Goal: Use online tool/utility: Utilize a website feature to perform a specific function

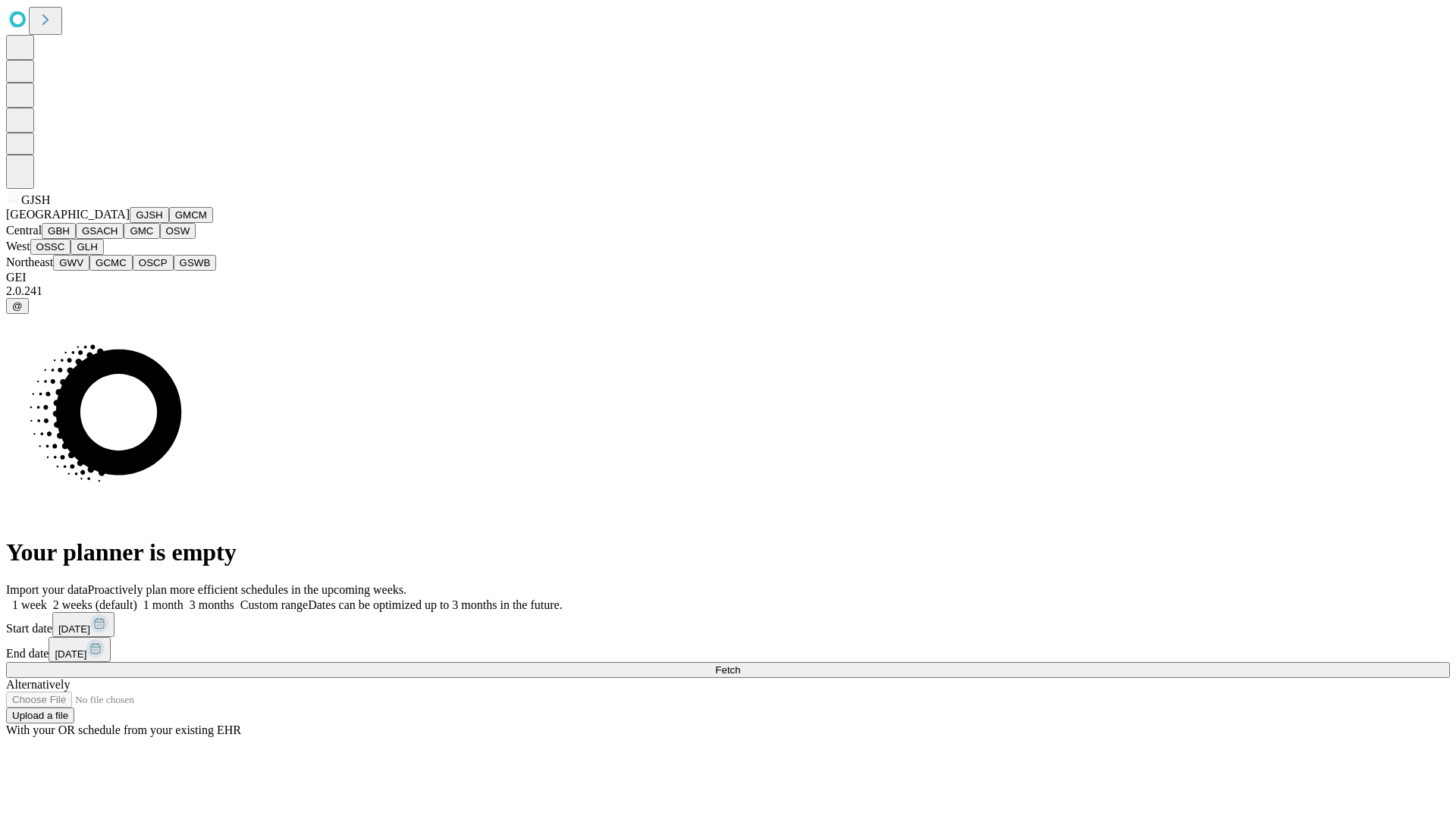
click at [130, 223] on button "GJSH" at bounding box center [149, 215] width 39 height 16
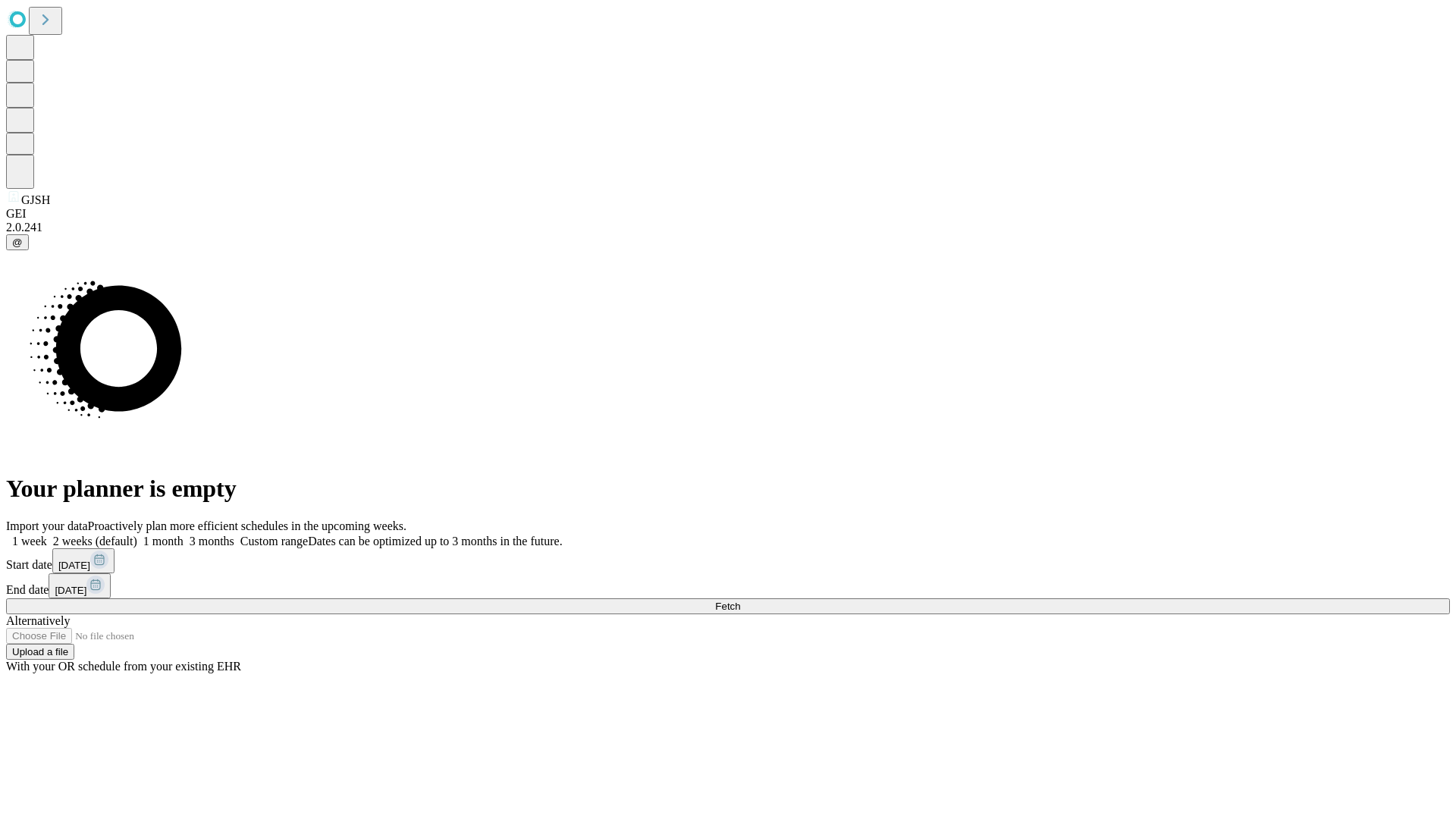
click at [184, 534] on label "1 month" at bounding box center [160, 541] width 46 height 13
click at [740, 601] on span "Fetch" at bounding box center [728, 606] width 25 height 12
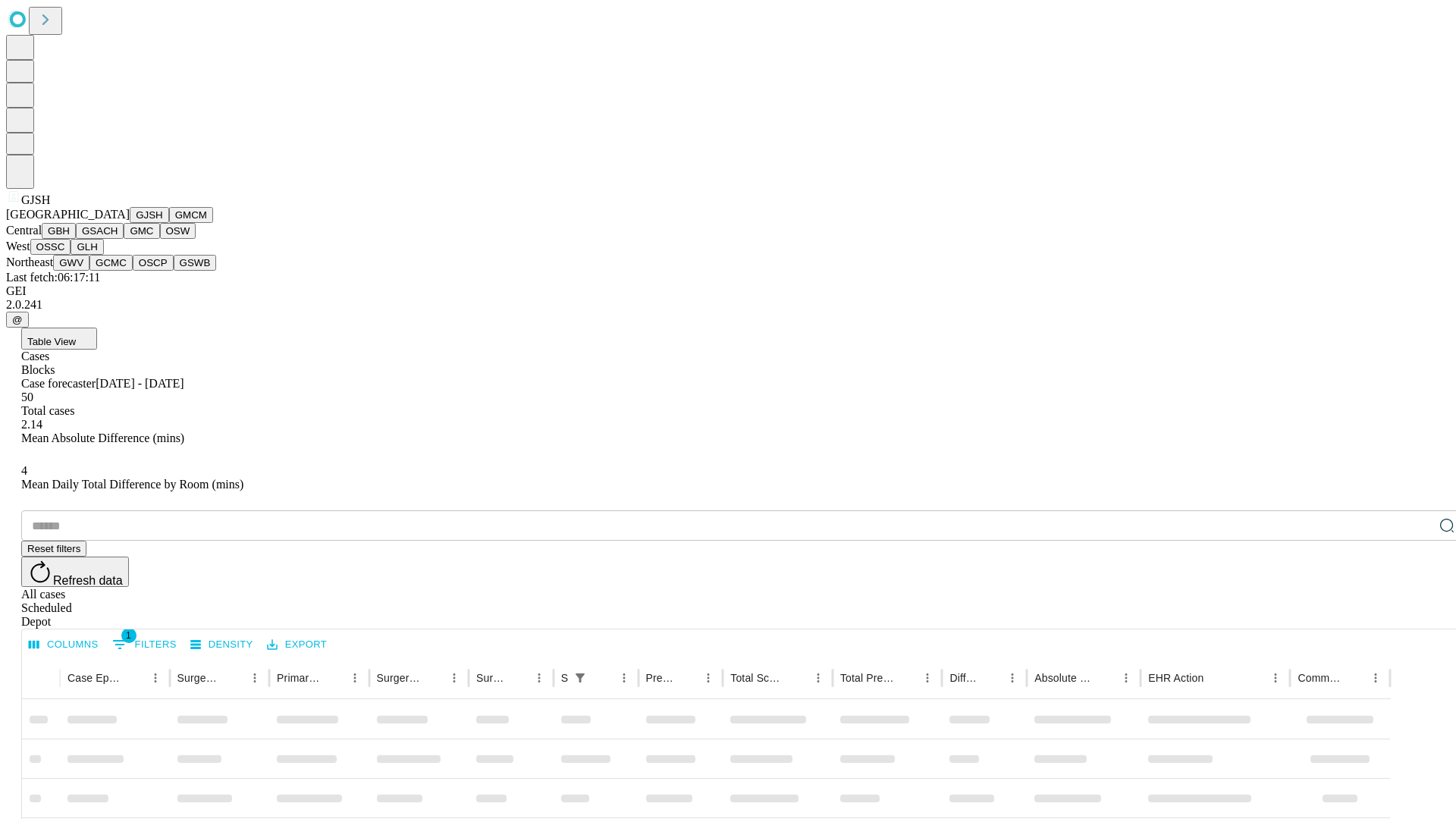
click at [169, 223] on button "GMCM" at bounding box center [191, 215] width 44 height 16
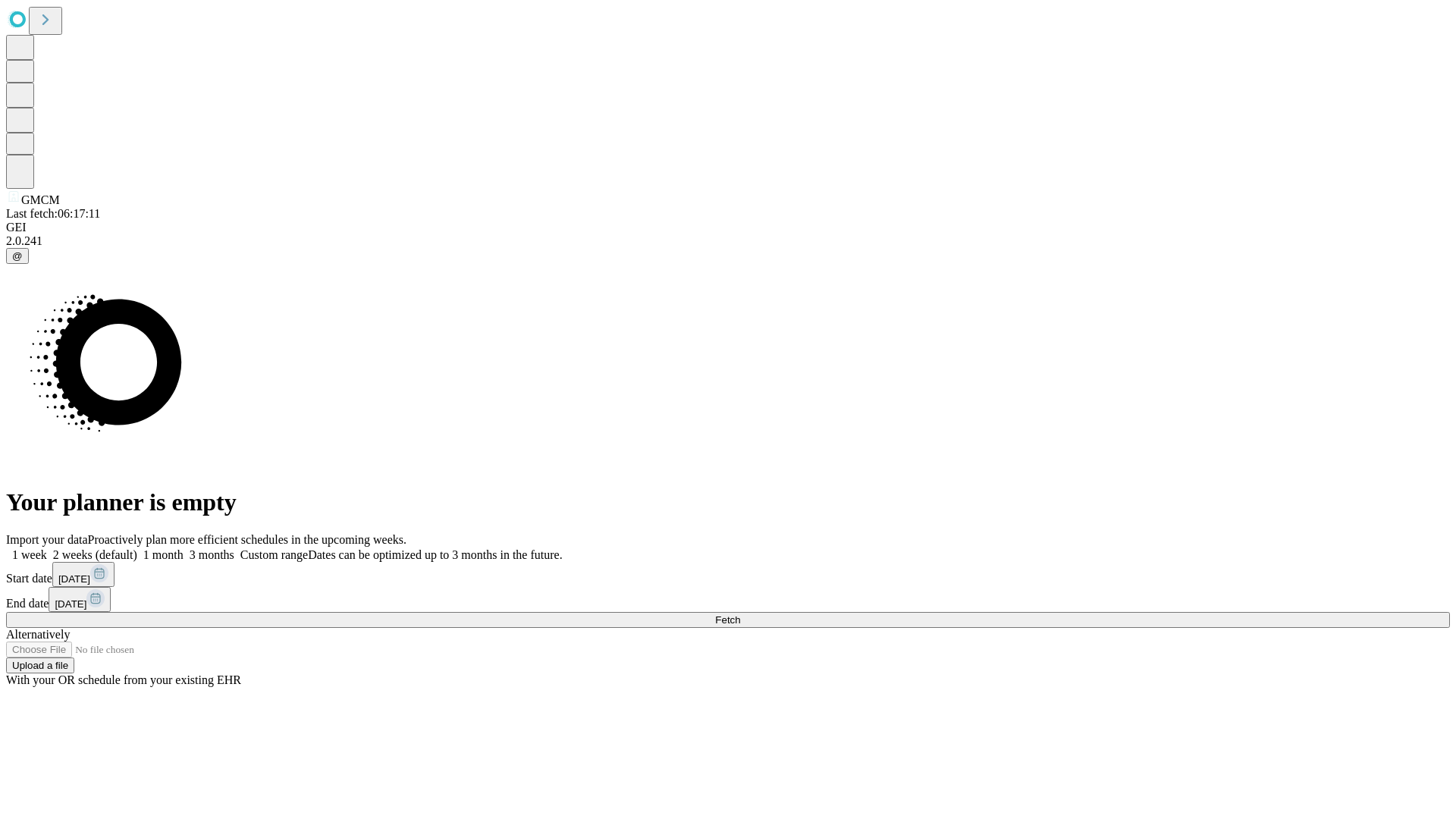
click at [184, 548] on label "1 month" at bounding box center [160, 554] width 46 height 13
click at [740, 614] on span "Fetch" at bounding box center [728, 620] width 25 height 12
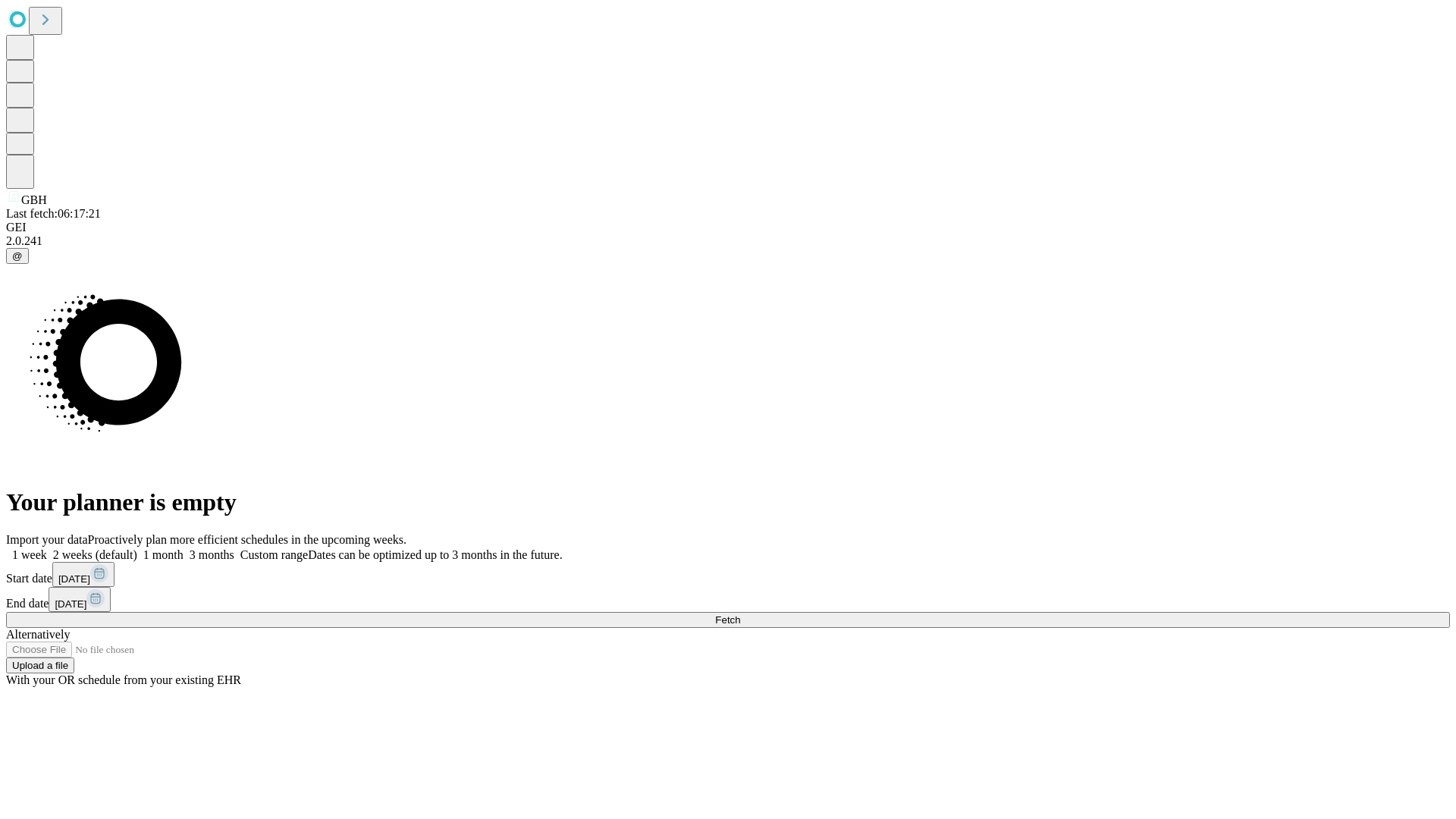
click at [184, 548] on label "1 month" at bounding box center [160, 554] width 46 height 13
click at [740, 614] on span "Fetch" at bounding box center [728, 620] width 25 height 12
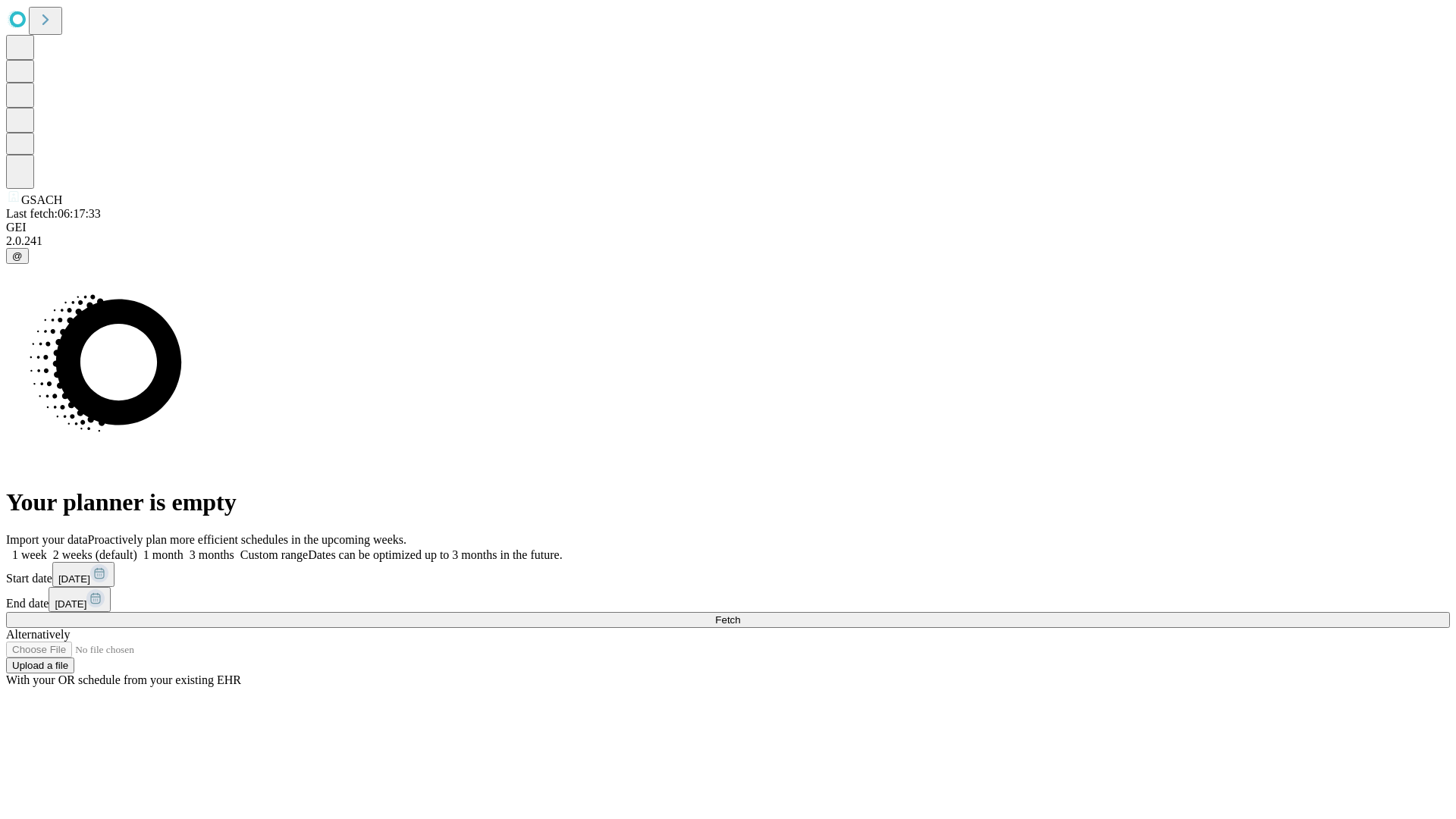
click at [184, 548] on label "1 month" at bounding box center [160, 554] width 46 height 13
click at [740, 614] on span "Fetch" at bounding box center [728, 620] width 25 height 12
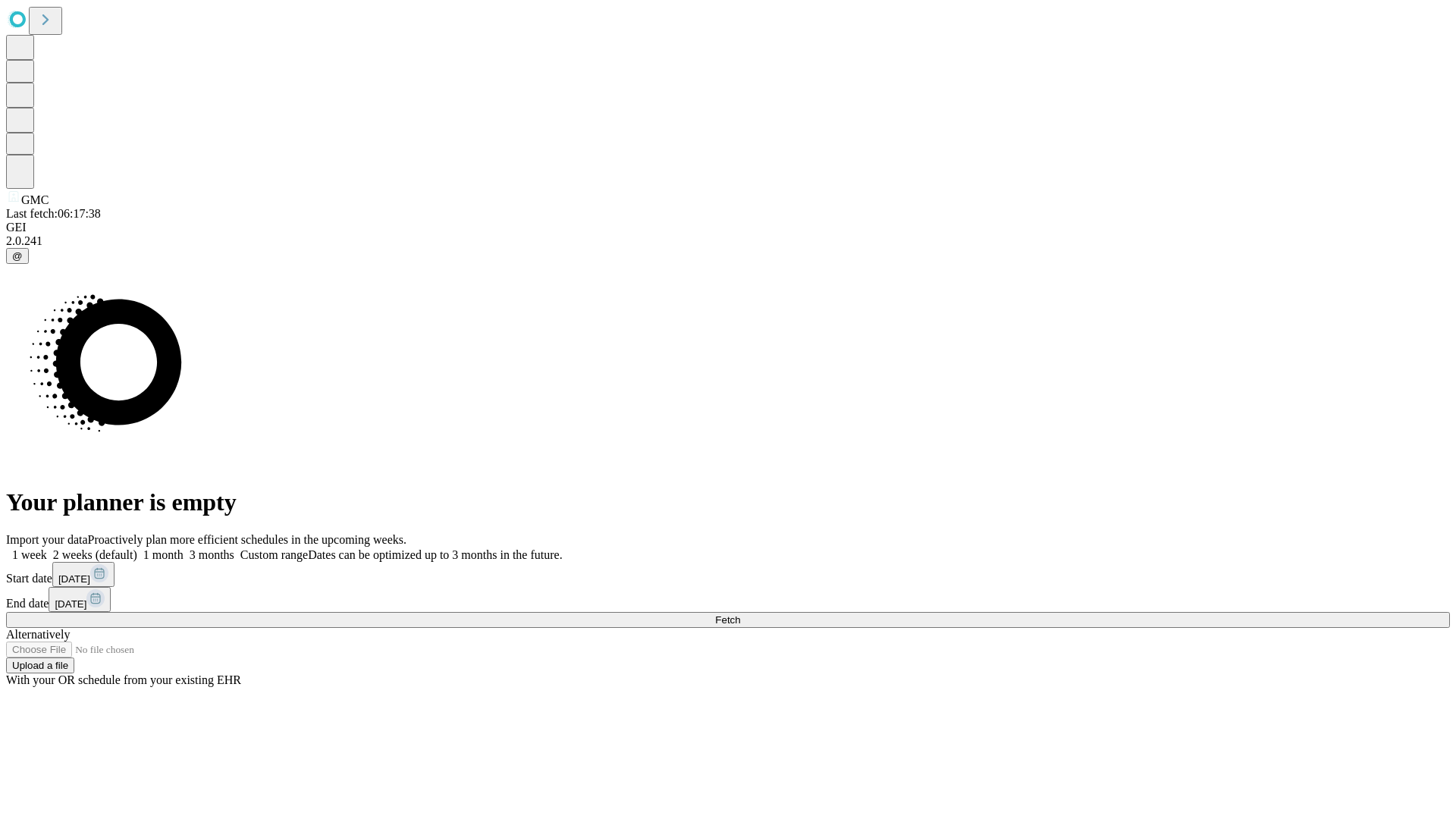
click at [740, 614] on span "Fetch" at bounding box center [728, 620] width 25 height 12
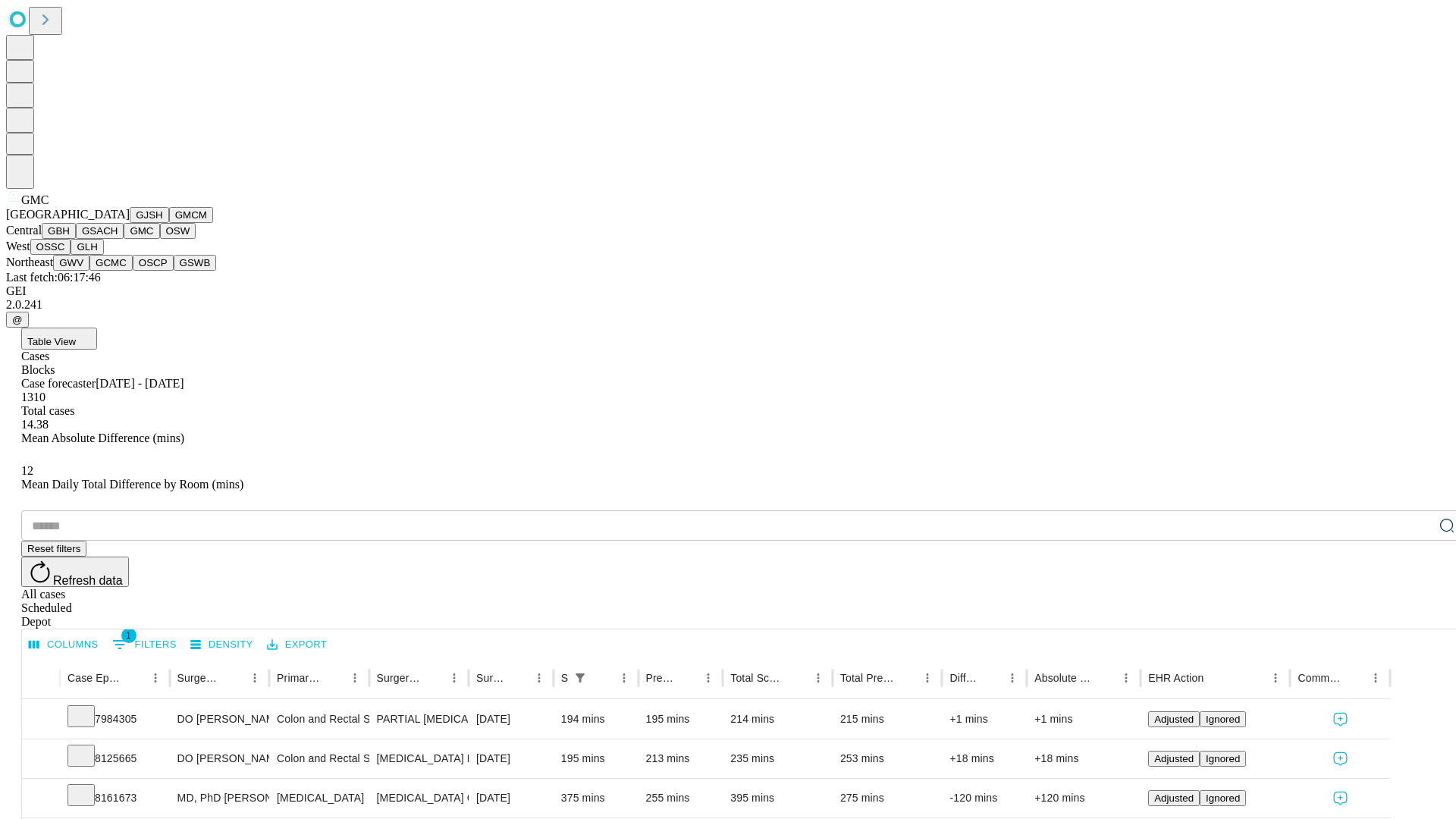
click at [160, 239] on button "OSW" at bounding box center [178, 231] width 36 height 16
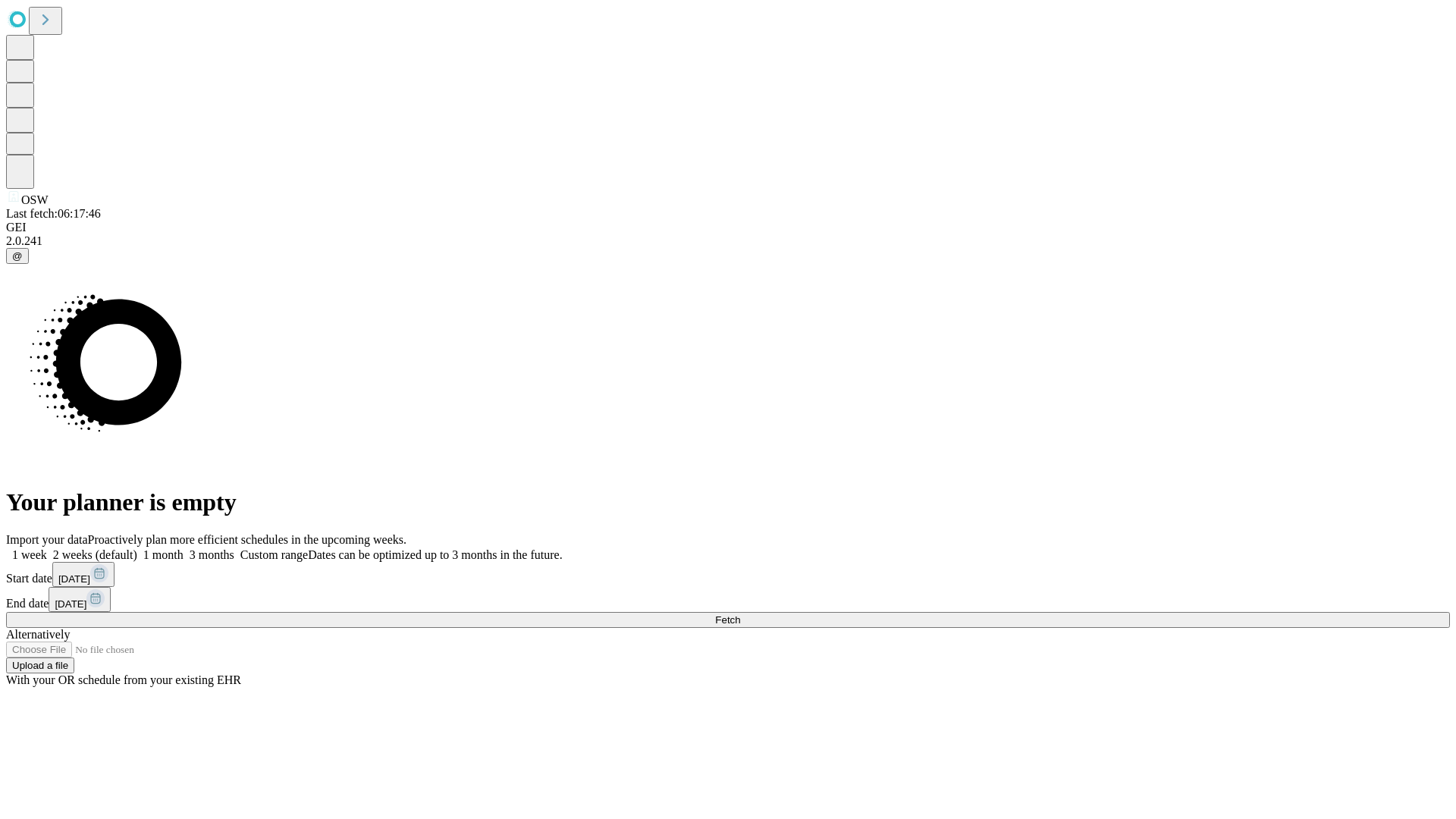
click at [184, 548] on label "1 month" at bounding box center [160, 554] width 46 height 13
click at [740, 614] on span "Fetch" at bounding box center [728, 620] width 25 height 12
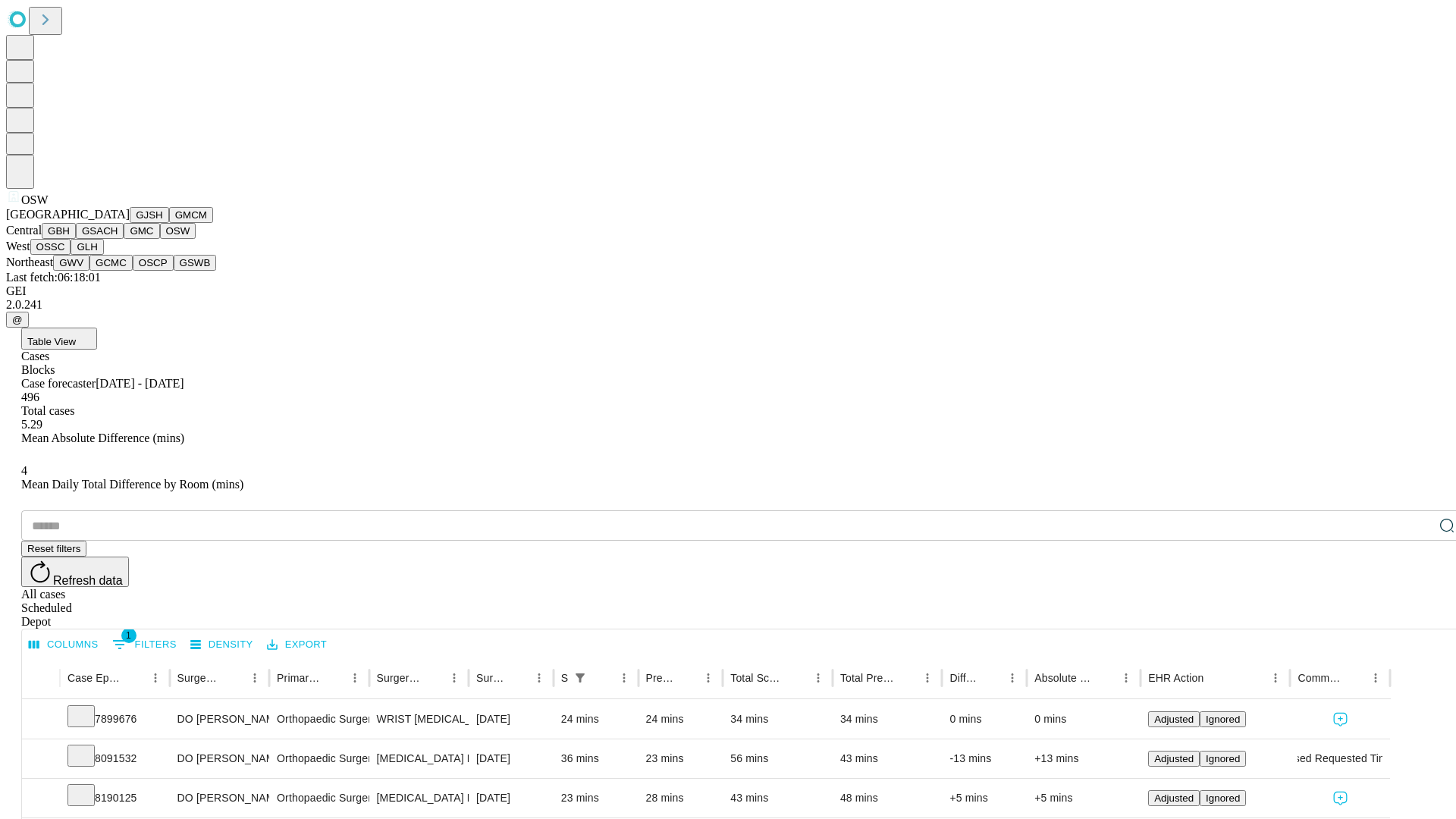
click at [72, 255] on button "OSSC" at bounding box center [50, 247] width 41 height 16
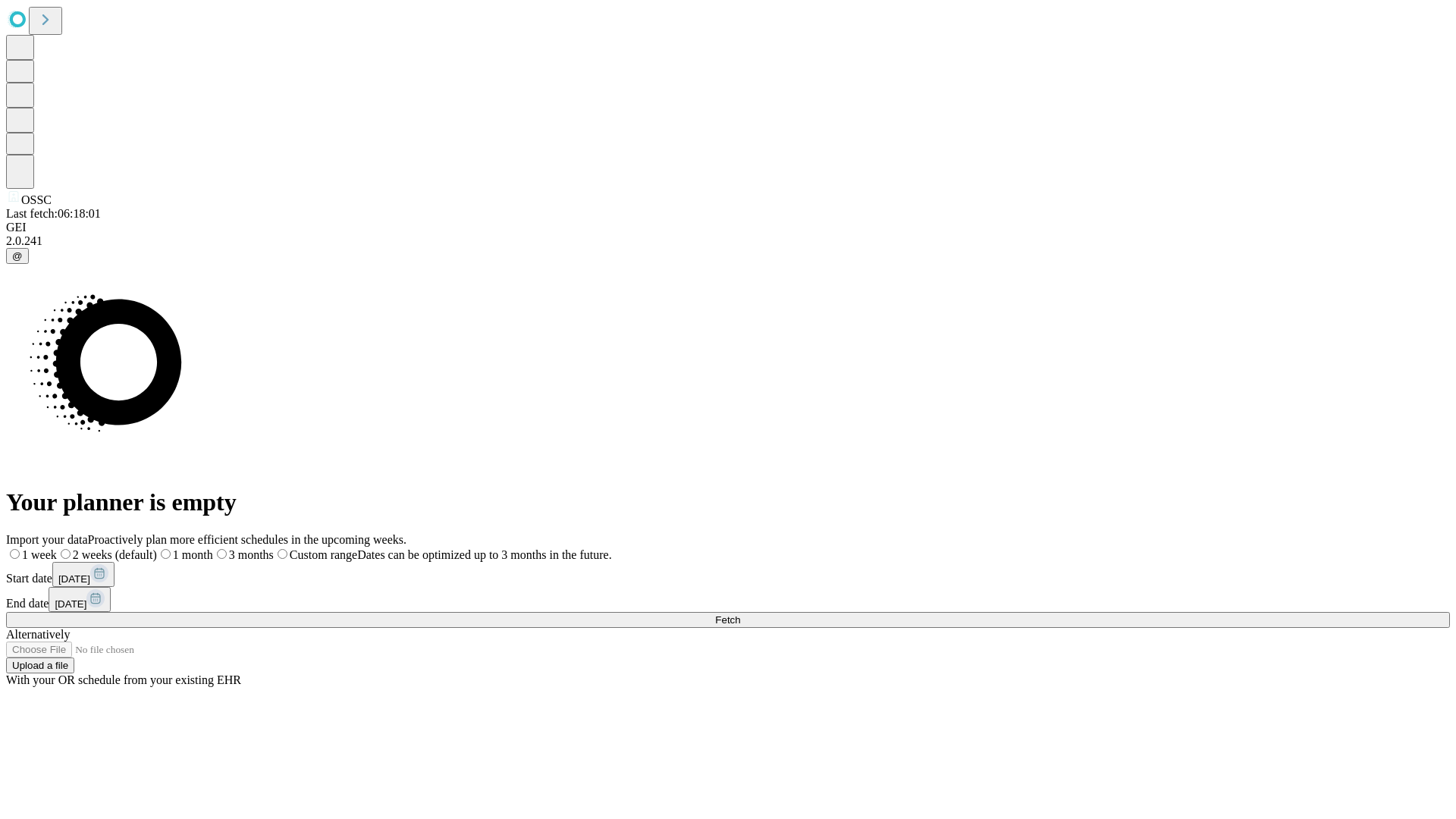
click at [213, 548] on label "1 month" at bounding box center [185, 554] width 56 height 13
click at [740, 614] on span "Fetch" at bounding box center [728, 620] width 25 height 12
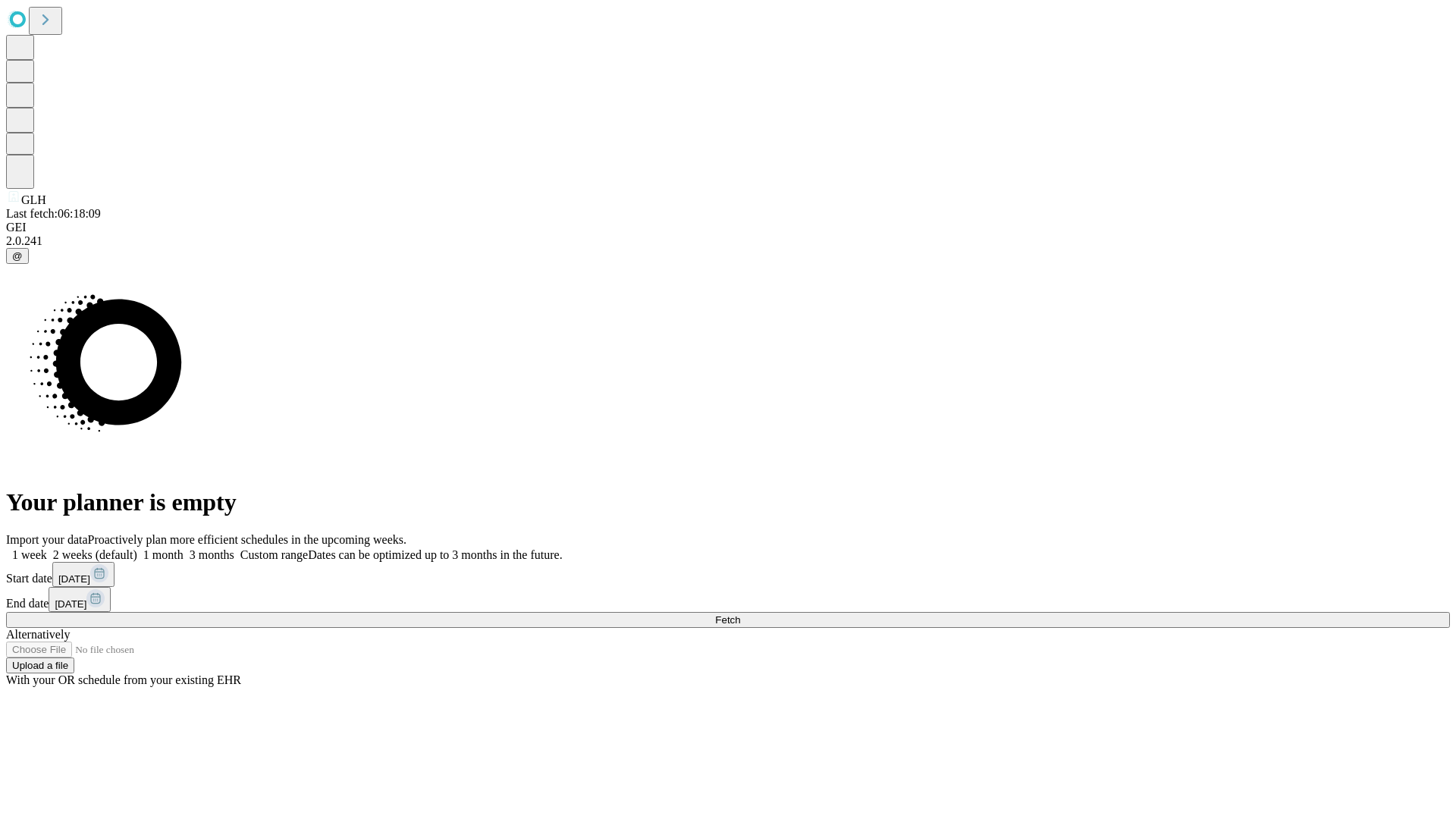
click at [740, 614] on span "Fetch" at bounding box center [728, 620] width 25 height 12
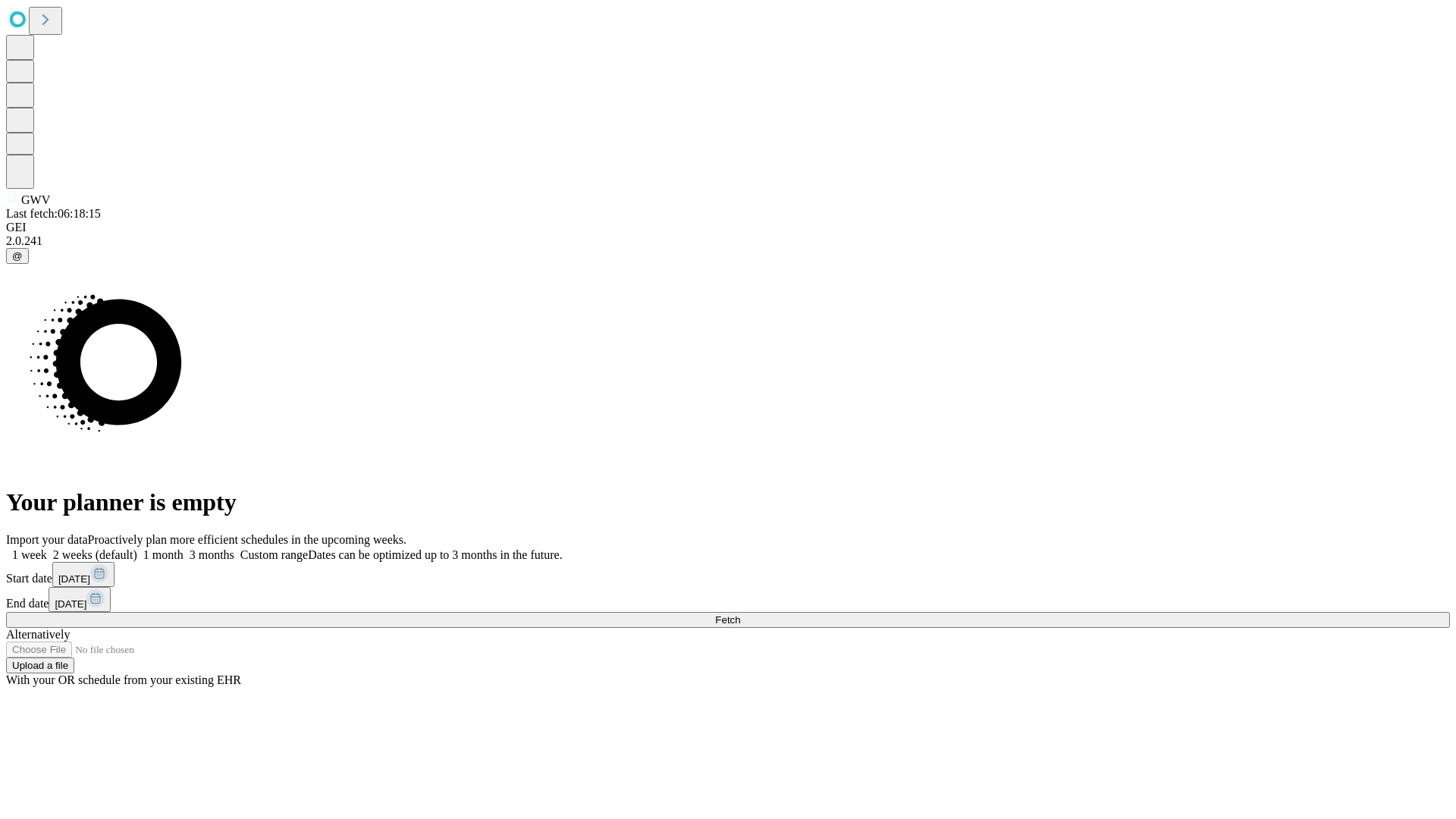
click at [184, 548] on label "1 month" at bounding box center [160, 554] width 46 height 13
click at [740, 614] on span "Fetch" at bounding box center [728, 620] width 25 height 12
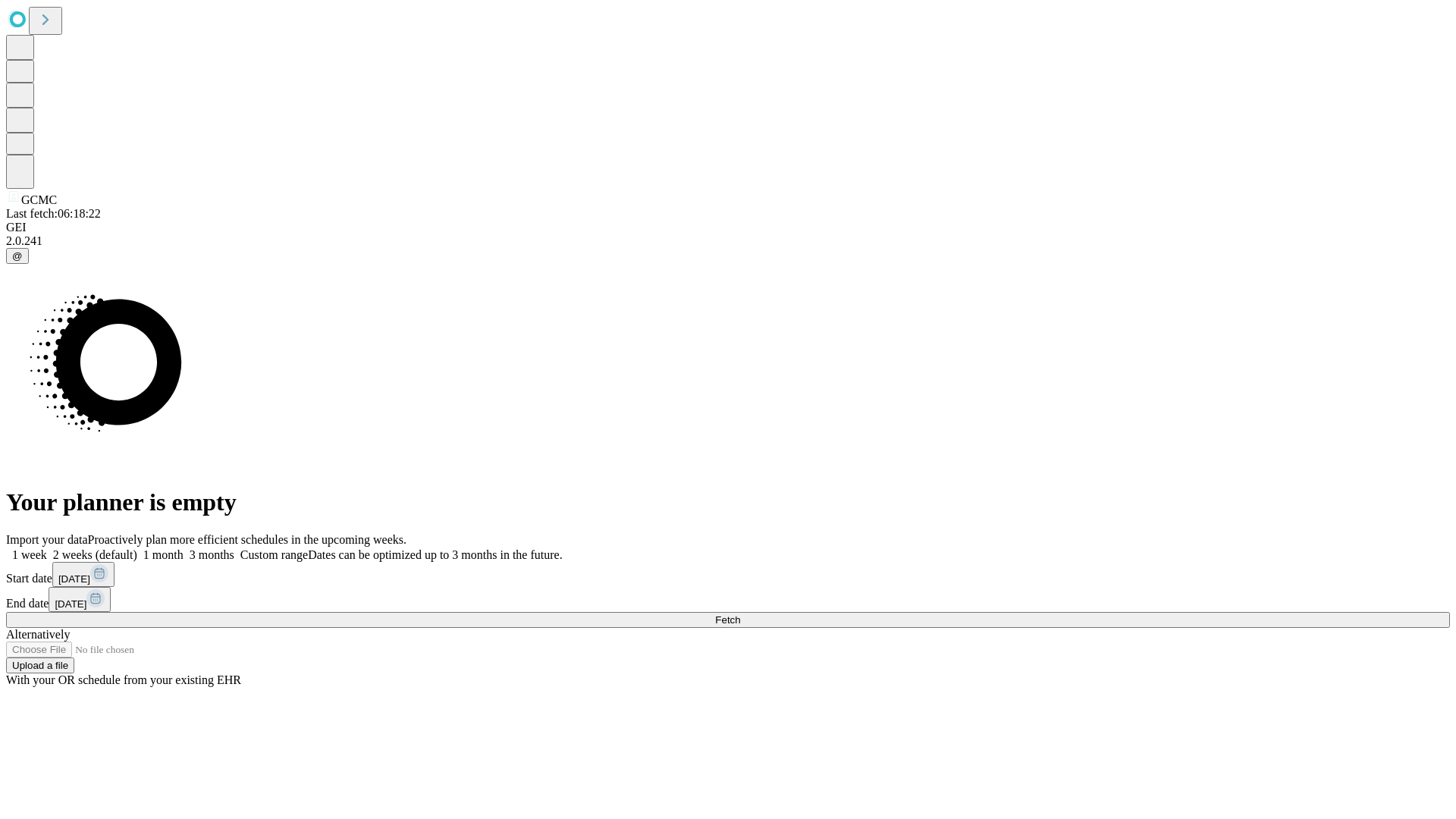
click at [184, 548] on label "1 month" at bounding box center [160, 554] width 46 height 13
click at [740, 614] on span "Fetch" at bounding box center [728, 620] width 25 height 12
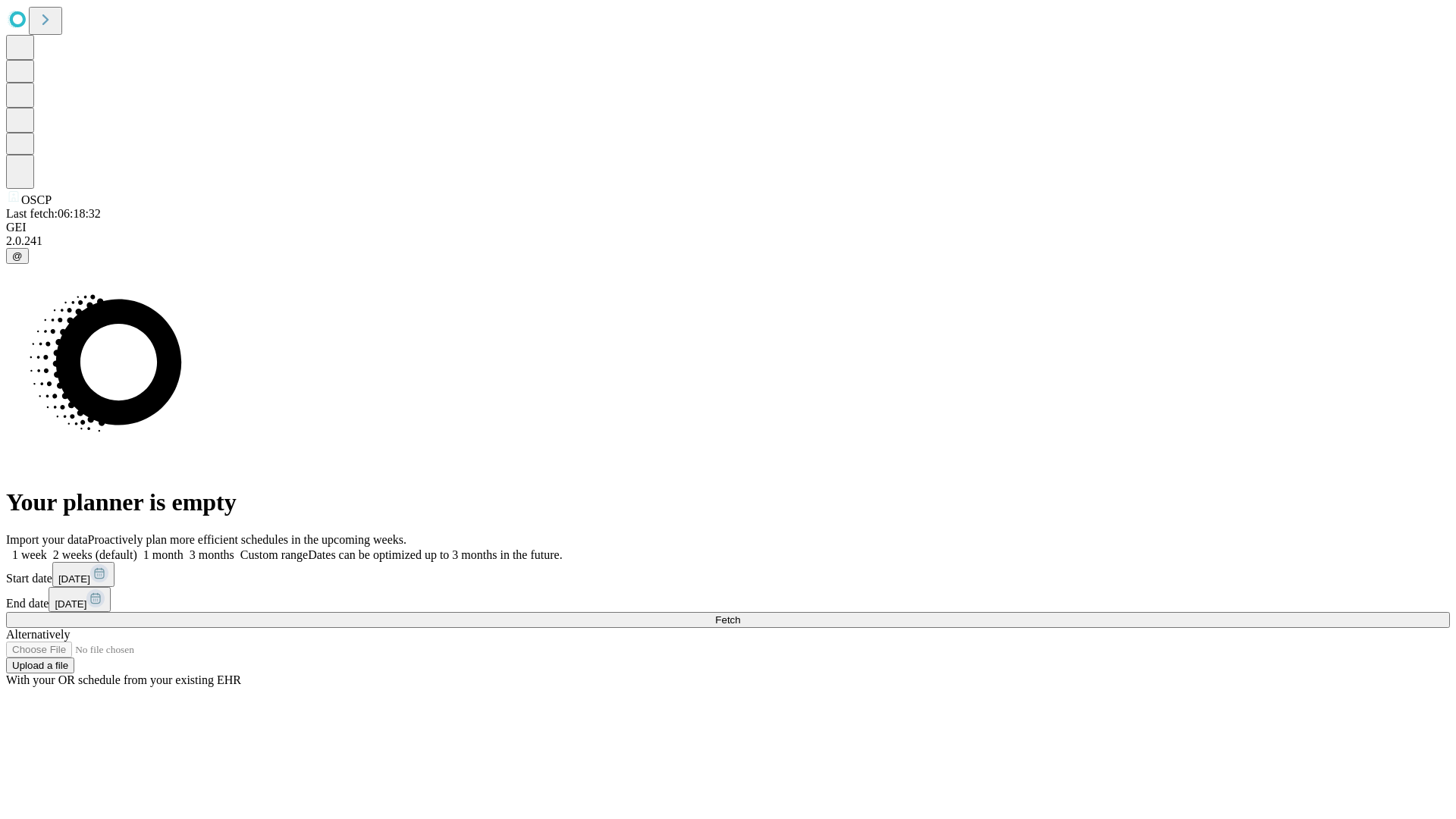
click at [184, 548] on label "1 month" at bounding box center [160, 554] width 46 height 13
click at [740, 614] on span "Fetch" at bounding box center [728, 620] width 25 height 12
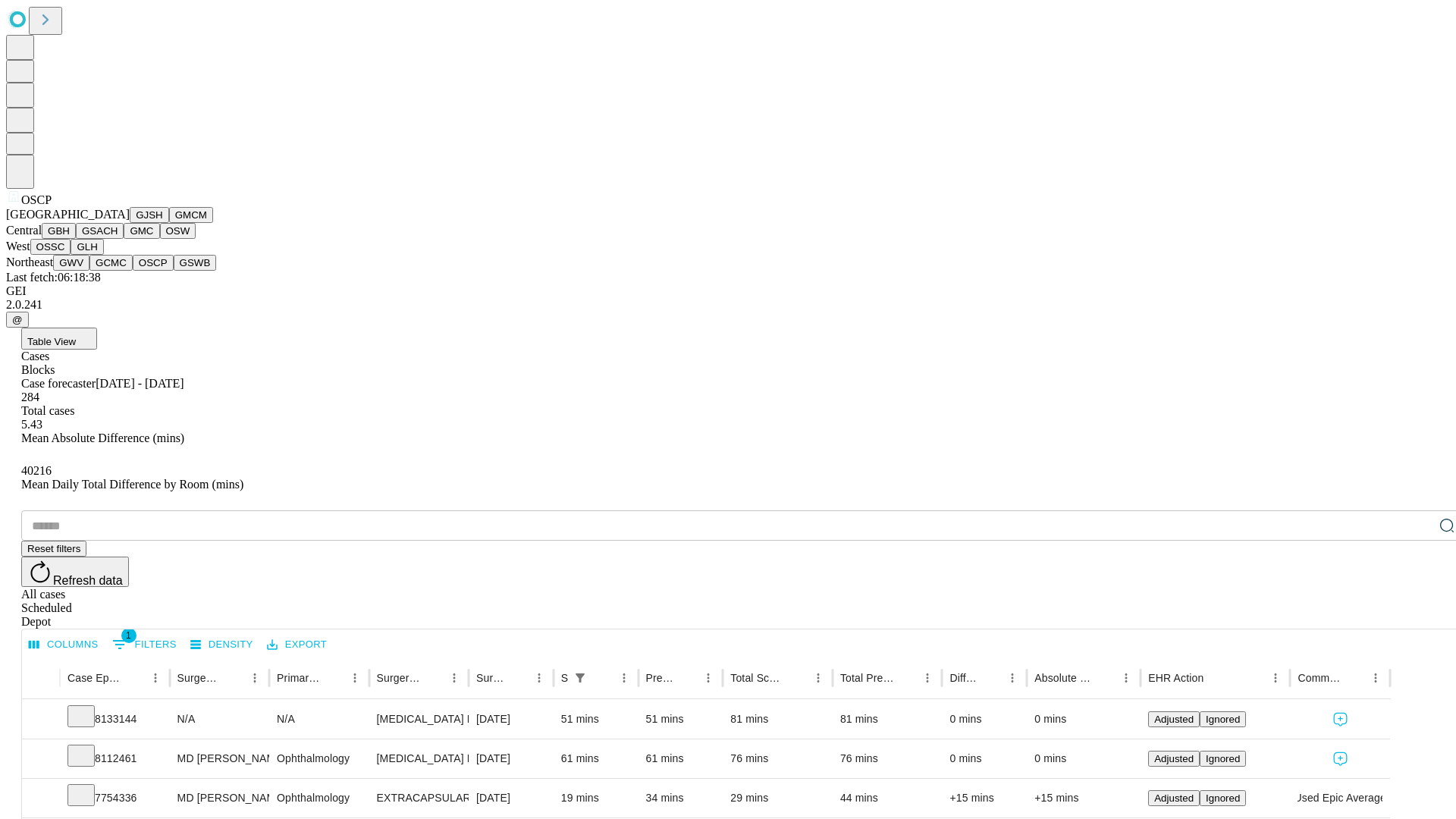
click at [174, 271] on button "GSWB" at bounding box center [195, 262] width 43 height 16
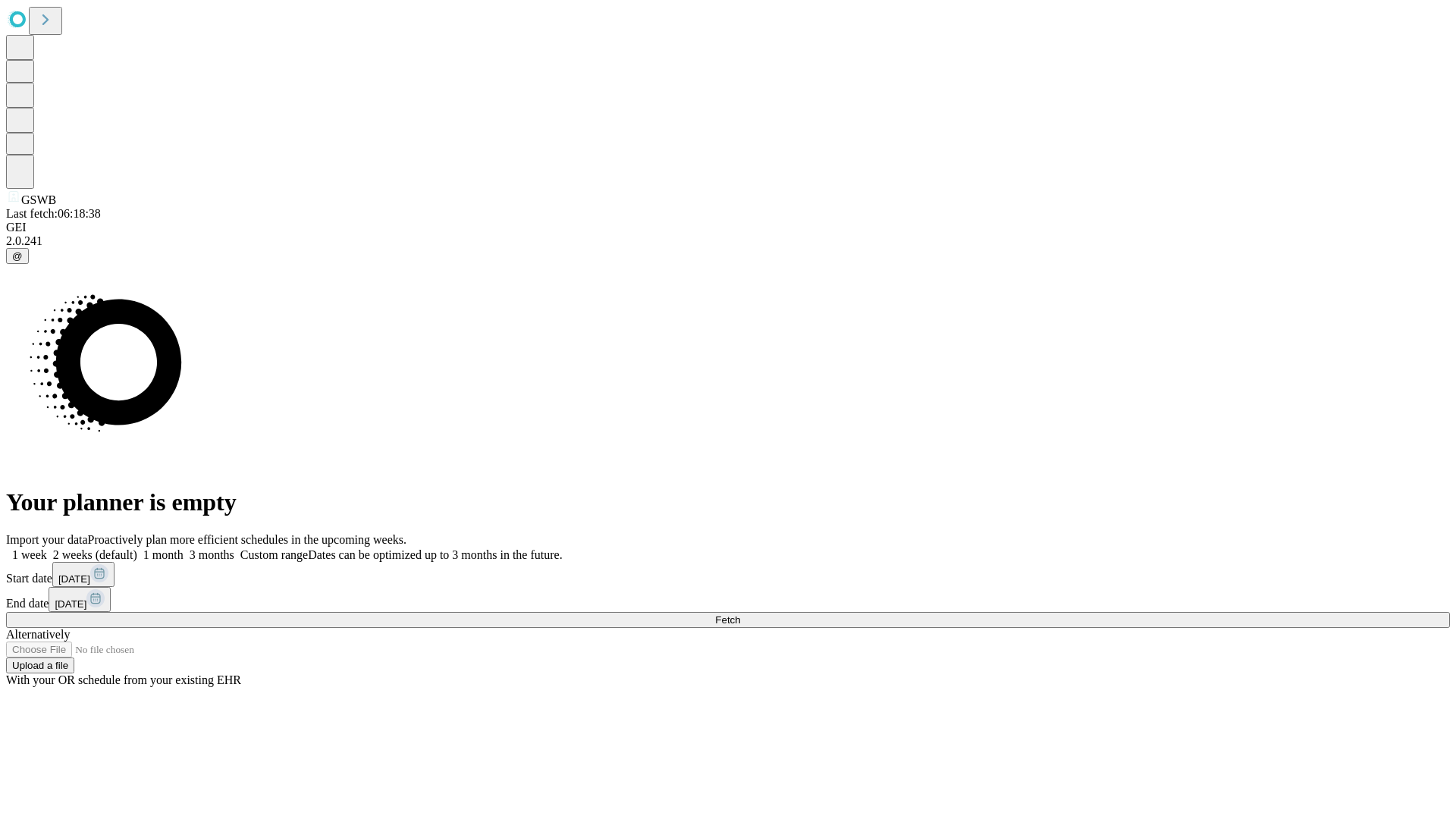
click at [184, 548] on label "1 month" at bounding box center [160, 554] width 46 height 13
click at [740, 614] on span "Fetch" at bounding box center [728, 620] width 25 height 12
